Goal: Book appointment/travel/reservation

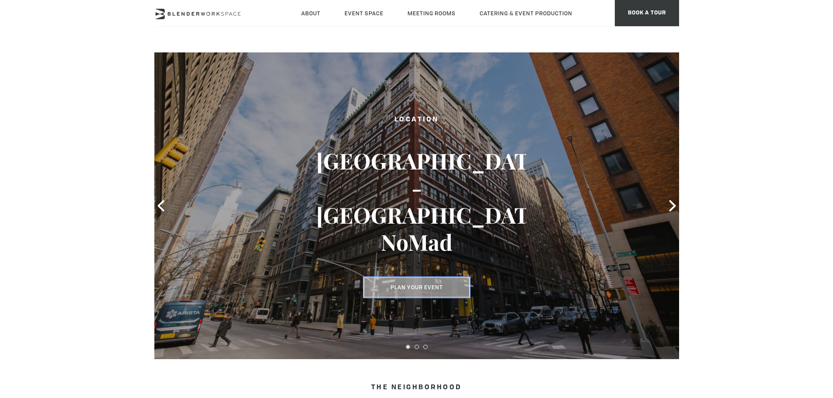
click at [431, 292] on button "Plan Your Event" at bounding box center [417, 288] width 106 height 20
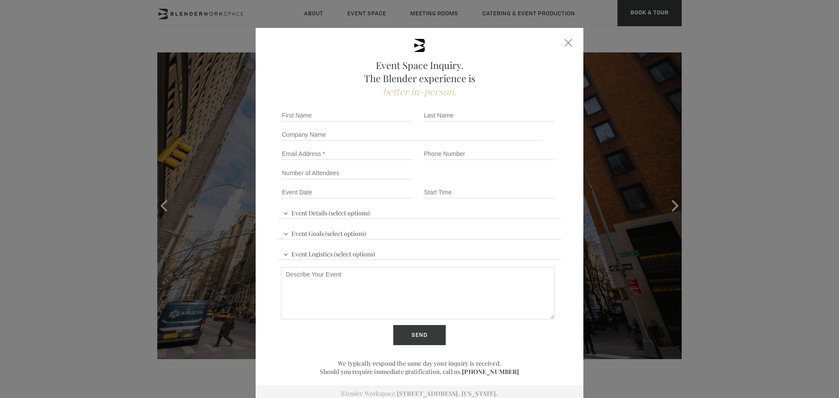
click at [565, 40] on div at bounding box center [569, 43] width 8 height 8
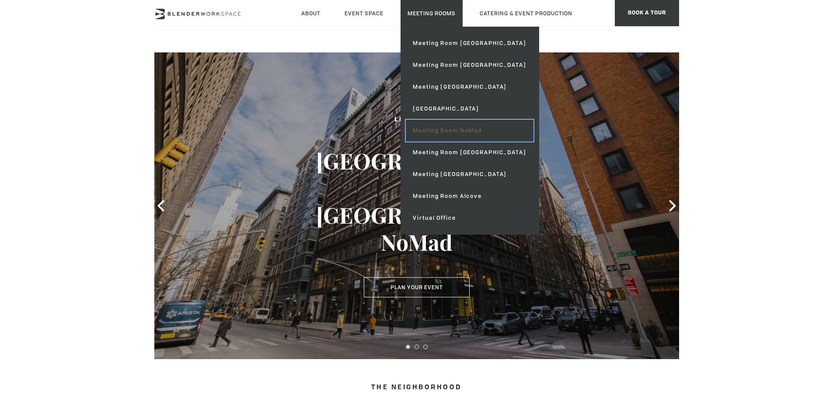
click at [450, 130] on link "Meeting Room NoMad" at bounding box center [469, 131] width 127 height 22
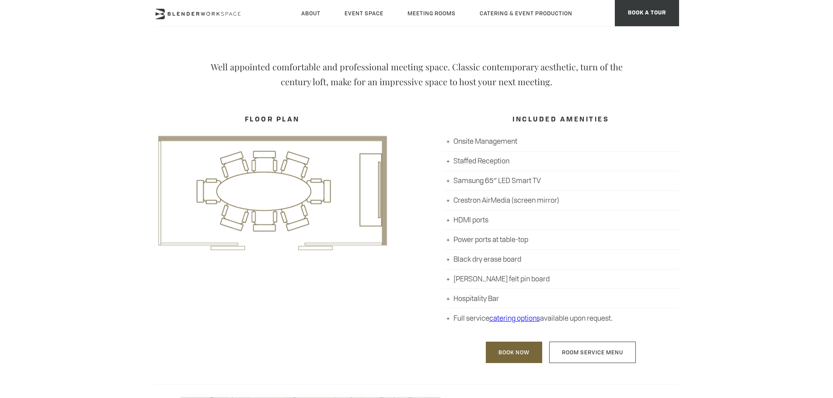
scroll to position [393, 0]
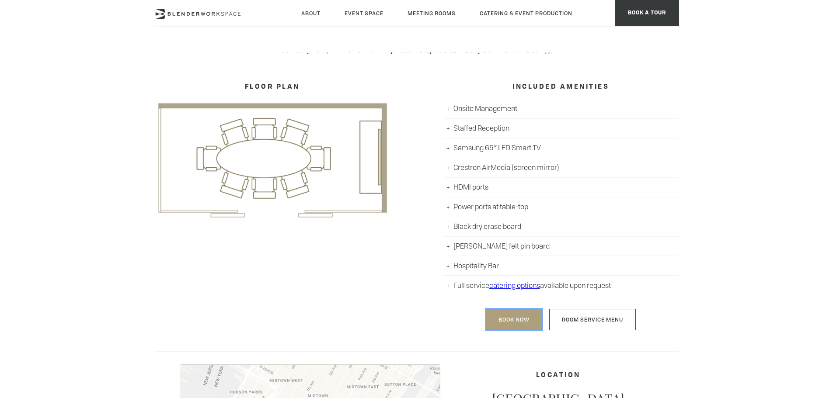
click at [516, 316] on link "Book Now" at bounding box center [514, 319] width 56 height 21
